Goal: Task Accomplishment & Management: Use online tool/utility

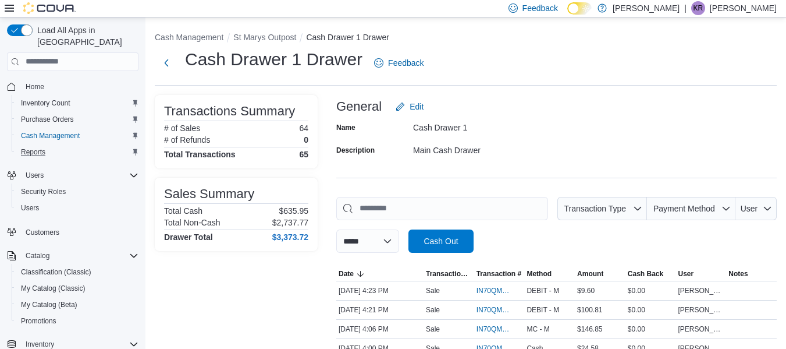
click at [82, 145] on div "Reports" at bounding box center [77, 152] width 122 height 14
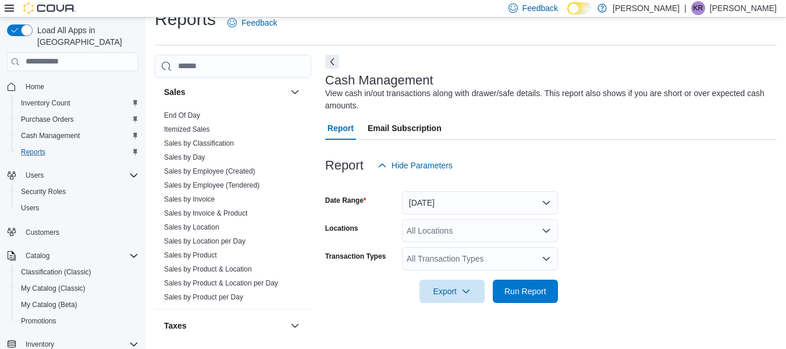
scroll to position [781, 0]
click at [190, 116] on link "End Of Day" at bounding box center [182, 115] width 36 height 8
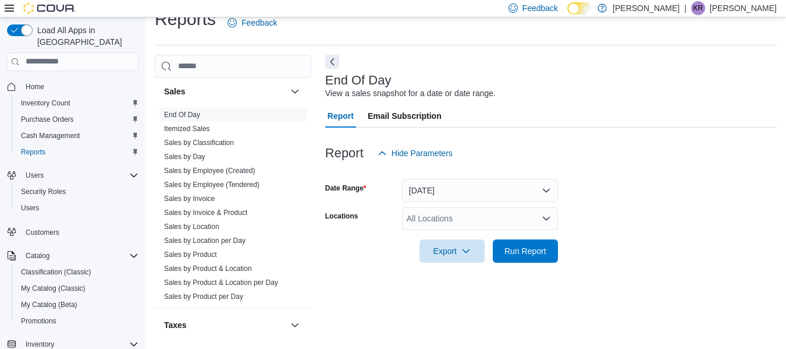
click at [545, 220] on icon "Open list of options" at bounding box center [546, 218] width 9 height 9
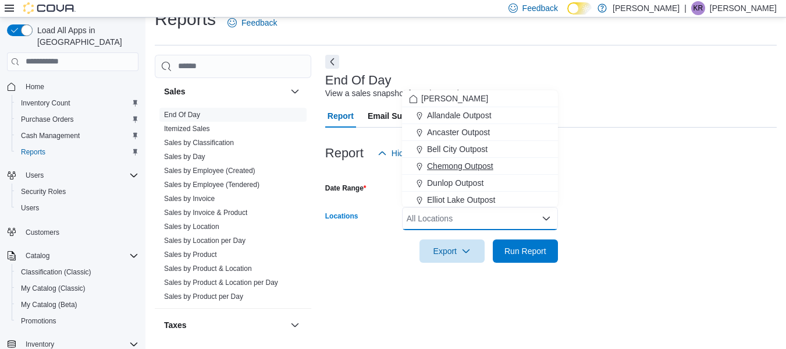
scroll to position [305, 0]
click at [461, 128] on span "St Marys Outpost" at bounding box center [458, 131] width 63 height 12
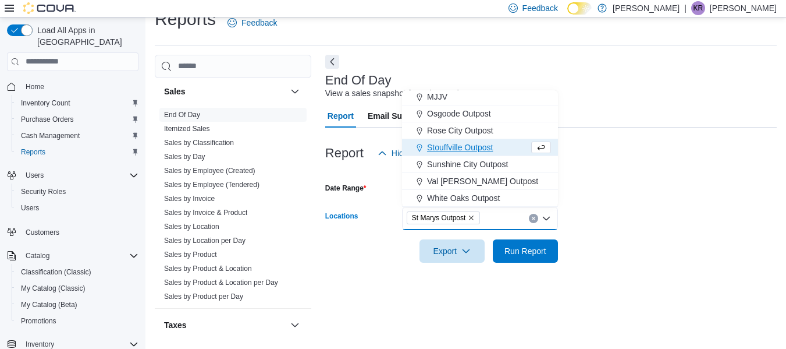
scroll to position [289, 0]
click at [536, 257] on span "Run Report" at bounding box center [525, 250] width 51 height 23
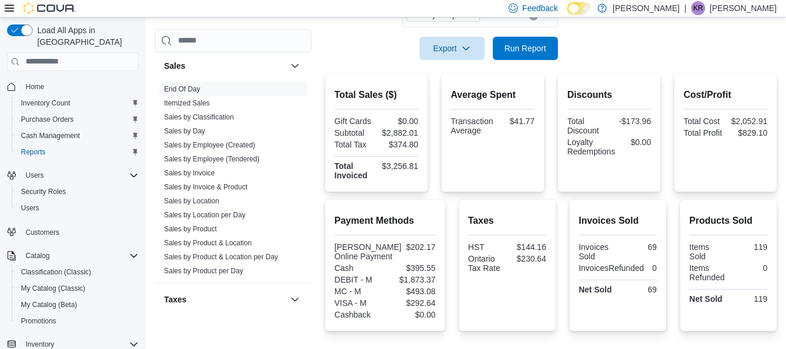
scroll to position [222, 0]
